Goal: Go to known website: Access a specific website the user already knows

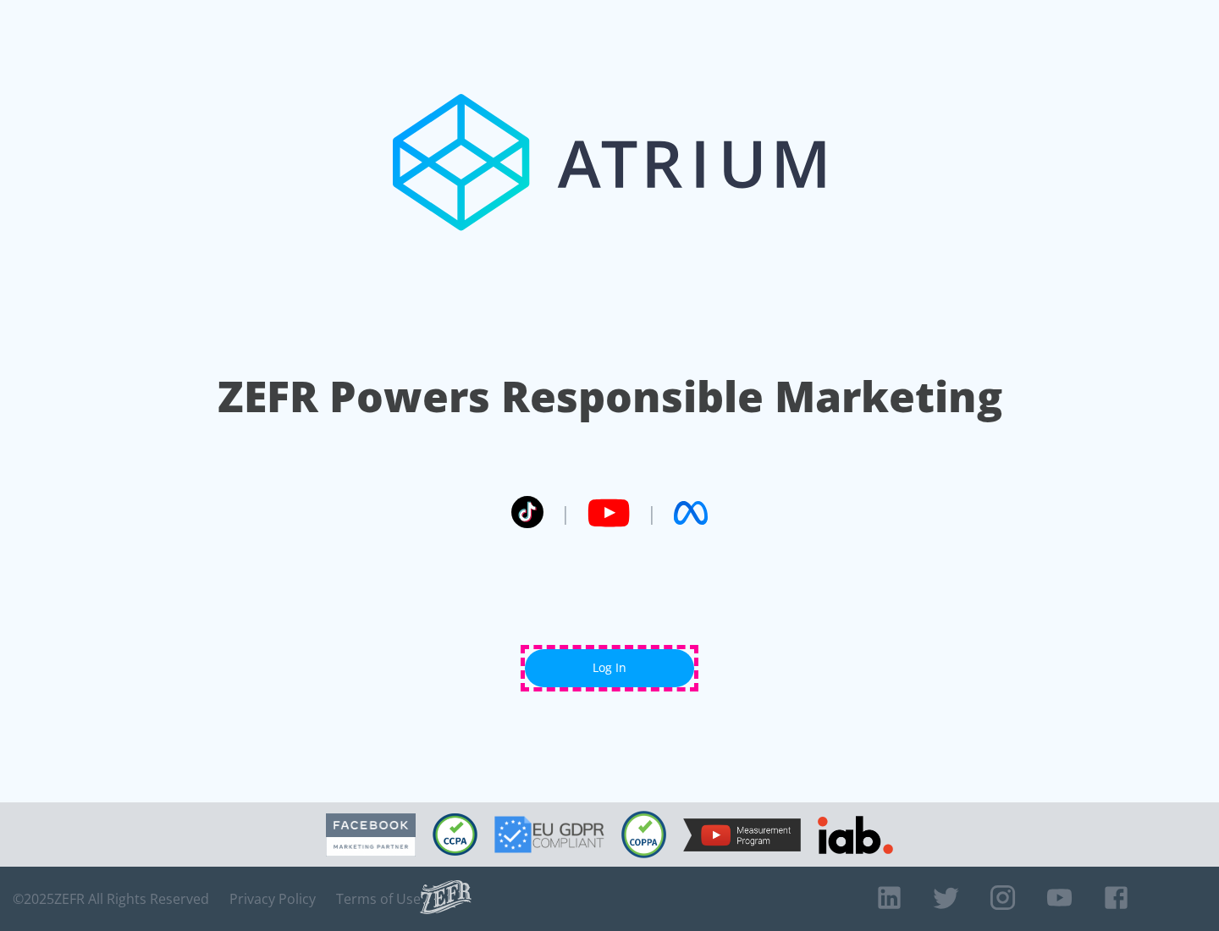
click at [609, 668] on link "Log In" at bounding box center [609, 668] width 169 height 38
